Goal: Task Accomplishment & Management: Use online tool/utility

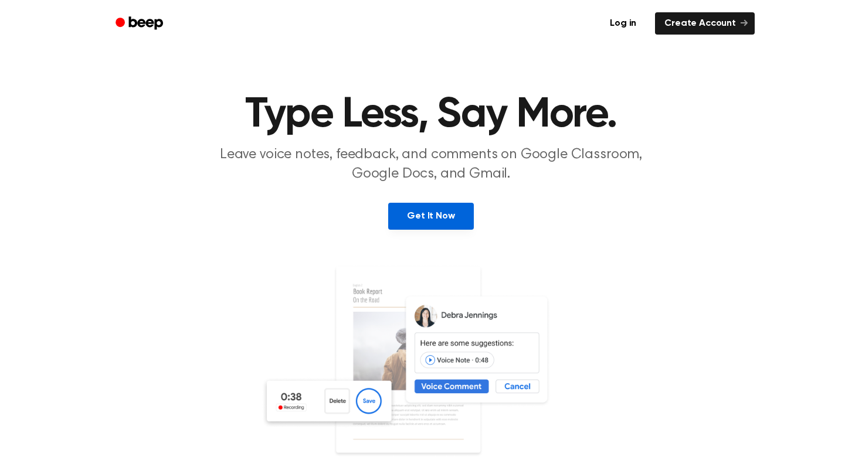
click at [446, 211] on link "Get It Now" at bounding box center [430, 216] width 85 height 27
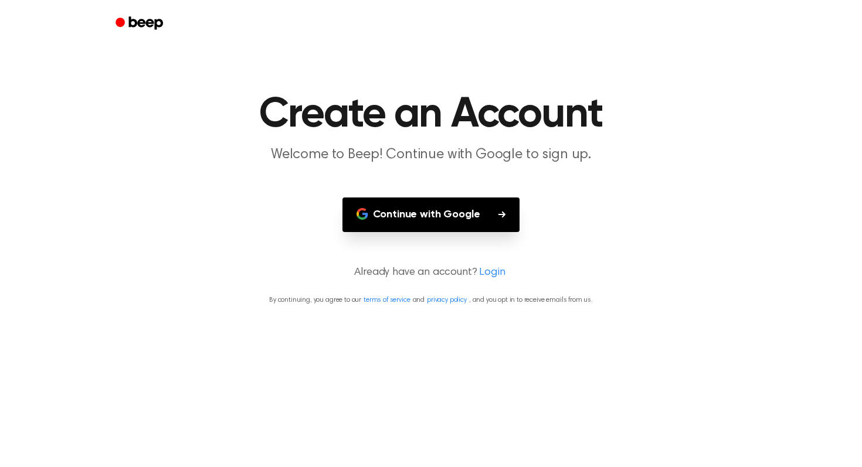
click at [443, 210] on button "Continue with Google" at bounding box center [431, 215] width 178 height 35
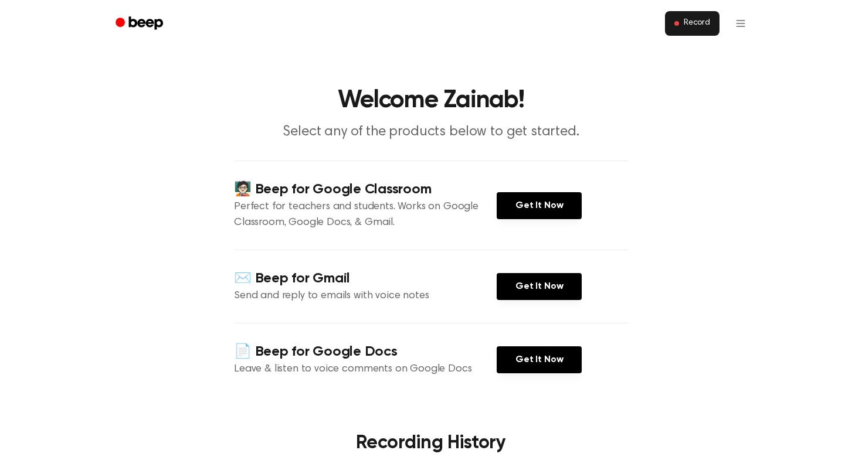
scroll to position [6, 0]
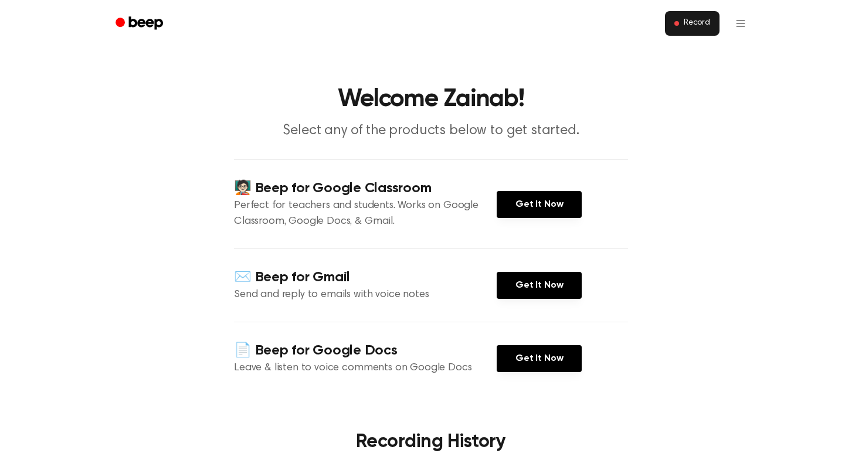
click at [681, 19] on button "Record" at bounding box center [692, 23] width 55 height 25
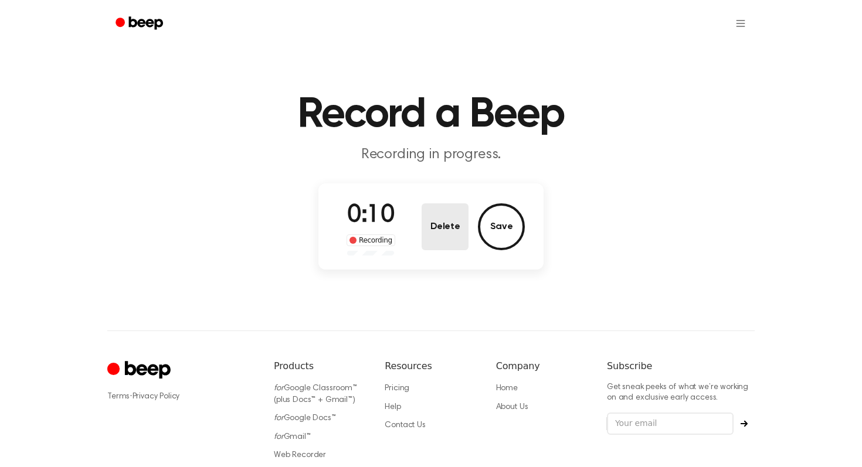
click at [439, 225] on button "Delete" at bounding box center [445, 226] width 47 height 47
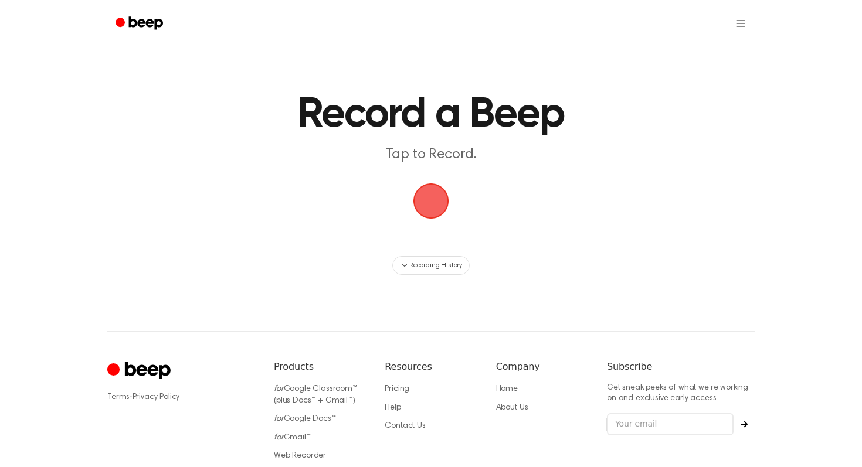
click at [439, 195] on span "button" at bounding box center [431, 201] width 36 height 36
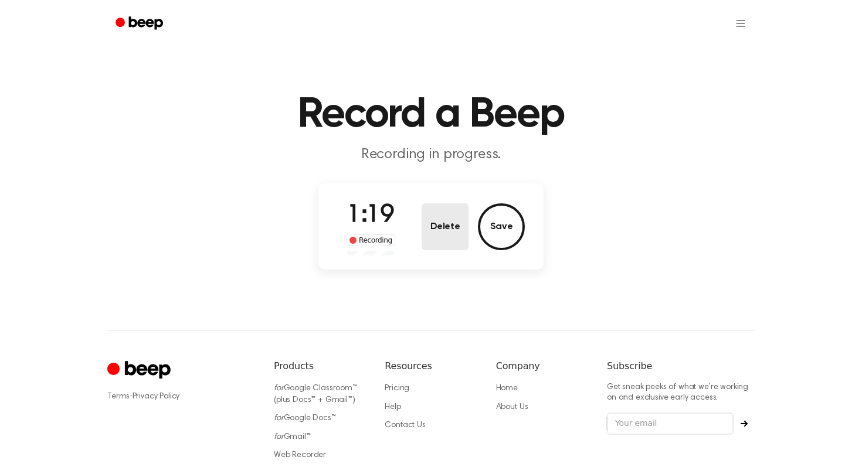
click at [457, 218] on button "Delete" at bounding box center [445, 226] width 47 height 47
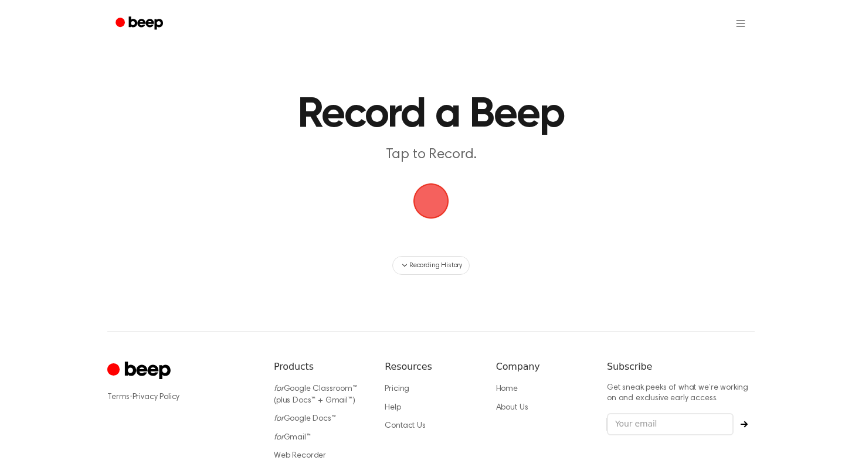
click at [427, 198] on span "button" at bounding box center [430, 201] width 33 height 33
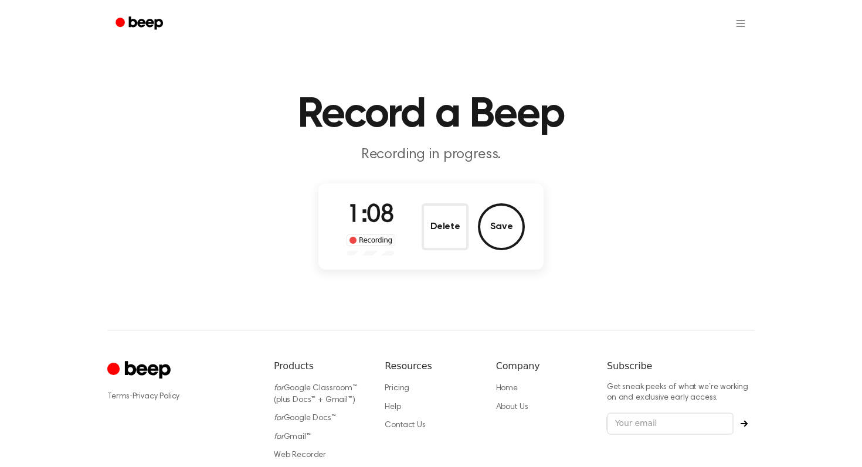
click at [379, 222] on span "1:08" at bounding box center [370, 215] width 47 height 25
click at [499, 230] on button "Save" at bounding box center [501, 226] width 47 height 47
